Goal: Task Accomplishment & Management: Manage account settings

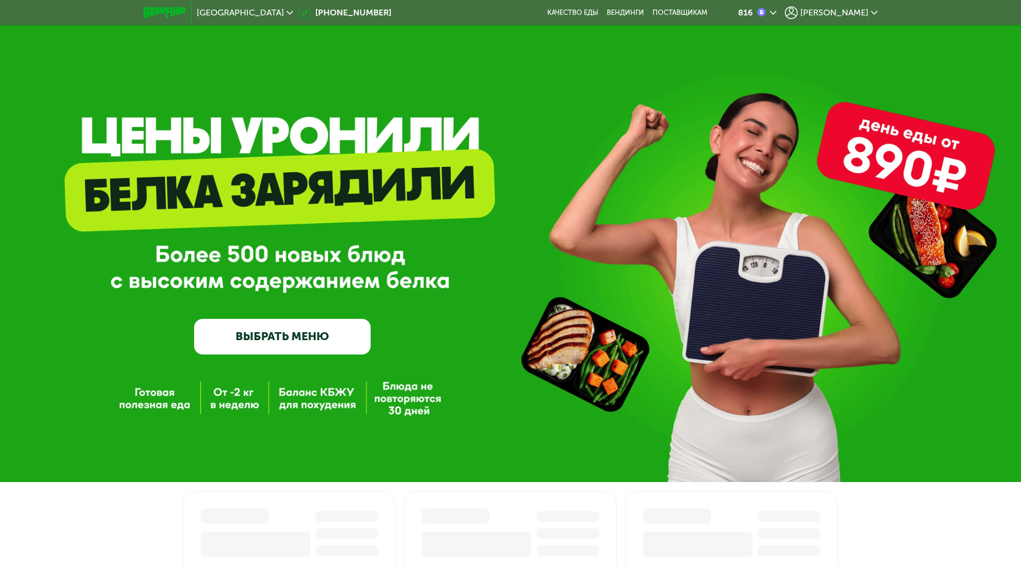
click at [838, 14] on span "[PERSON_NAME]" at bounding box center [834, 13] width 68 height 9
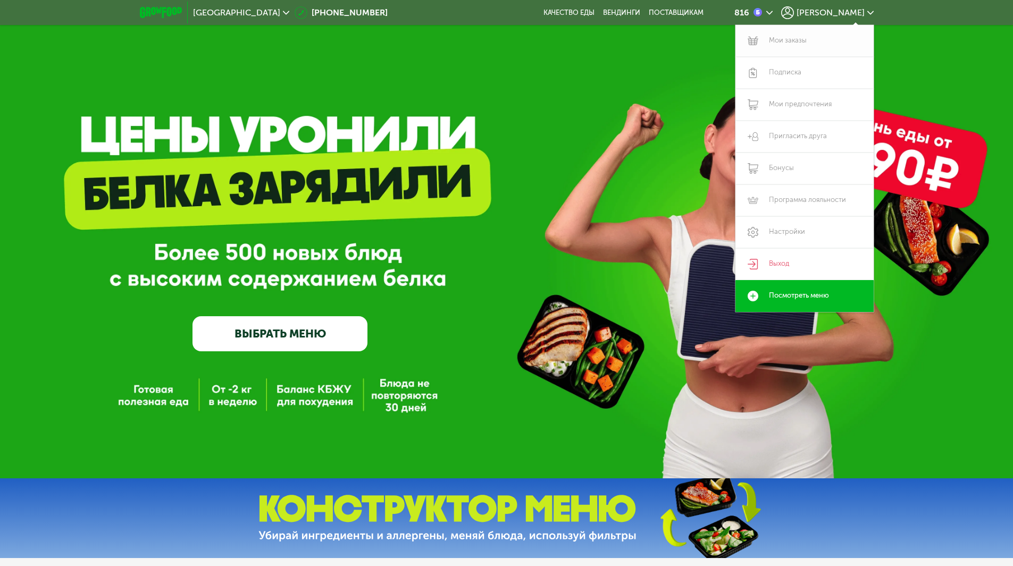
click at [790, 44] on link "Мои заказы" at bounding box center [805, 41] width 138 height 32
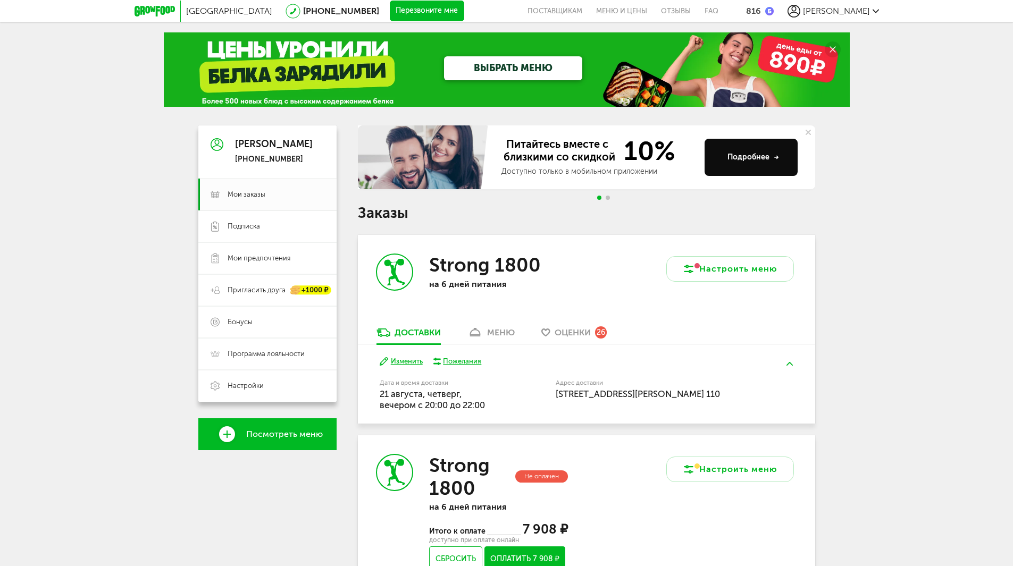
click at [490, 329] on div "меню" at bounding box center [501, 333] width 28 height 10
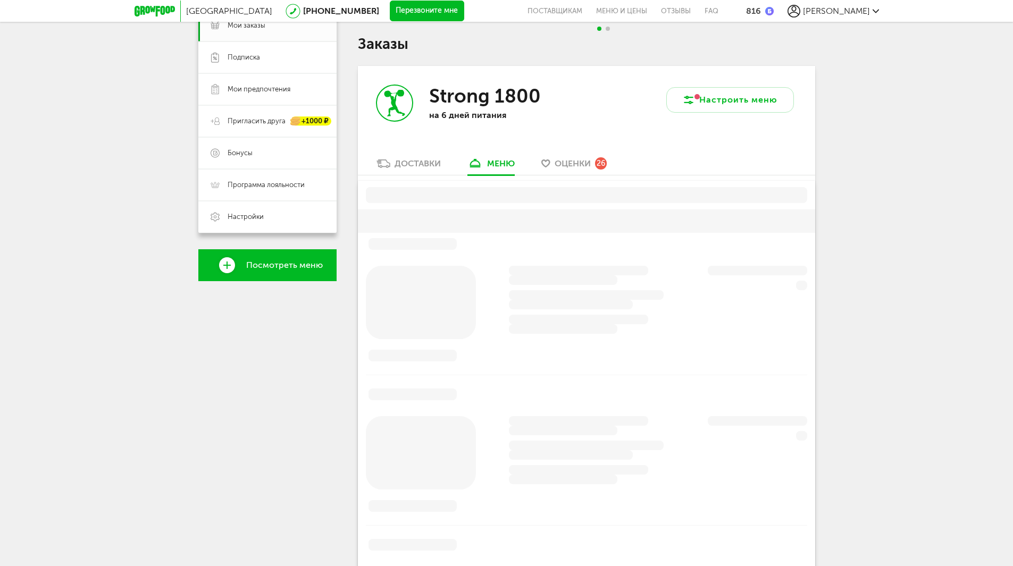
scroll to position [208, 0]
